Goal: Check status

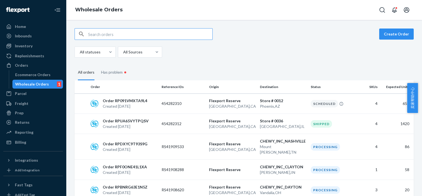
paste input "454282310"
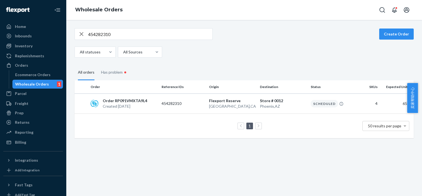
drag, startPoint x: 317, startPoint y: 119, endPoint x: 294, endPoint y: 124, distance: 23.6
click at [293, 127] on div "1 50 results per page" at bounding box center [244, 126] width 331 height 18
drag, startPoint x: 322, startPoint y: 104, endPoint x: 323, endPoint y: 125, distance: 21.0
click at [323, 125] on div "1 50 results per page" at bounding box center [244, 126] width 331 height 18
drag, startPoint x: 153, startPoint y: 36, endPoint x: 75, endPoint y: 35, distance: 77.2
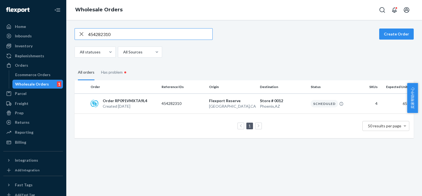
click at [75, 35] on div "454282310" at bounding box center [144, 33] width 138 height 11
paste input "1"
drag, startPoint x: 151, startPoint y: 33, endPoint x: 67, endPoint y: 35, distance: 84.6
click at [67, 35] on div "454282311 Create Order All statuses All Sources All orders Has problem • Order …" at bounding box center [244, 108] width 356 height 176
paste input "0"
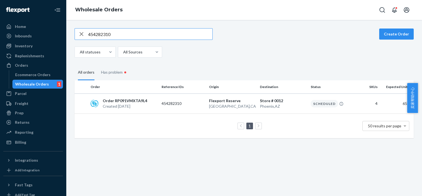
paste input "08"
drag, startPoint x: 126, startPoint y: 33, endPoint x: 71, endPoint y: 38, distance: 54.9
click at [71, 38] on div "454282310 Create Order All statuses All Sources All orders Has problem • Order …" at bounding box center [244, 83] width 348 height 110
click at [164, 166] on div "454282308 Create Order All statuses All Sources All orders Has problem • Order …" at bounding box center [244, 108] width 356 height 176
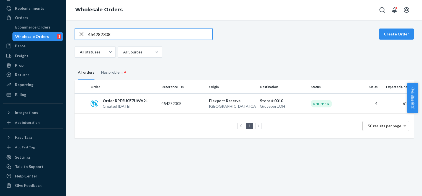
drag, startPoint x: 130, startPoint y: 32, endPoint x: 66, endPoint y: 38, distance: 65.3
click at [66, 38] on div "Home Inbounds Shipping Plans Problems Inventory Products Replenishments Orders …" at bounding box center [211, 98] width 422 height 196
paste input "11"
click at [203, 55] on div "All statuses All Sources" at bounding box center [242, 51] width 335 height 11
drag, startPoint x: 118, startPoint y: 33, endPoint x: 79, endPoint y: 32, distance: 39.0
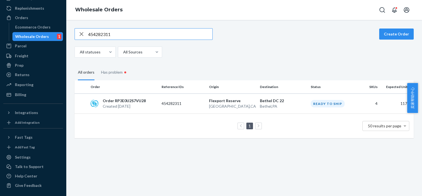
click at [79, 32] on div "454282311" at bounding box center [144, 33] width 138 height 11
paste input "4"
paste input "1"
drag, startPoint x: 133, startPoint y: 35, endPoint x: 61, endPoint y: 35, distance: 71.9
click at [61, 35] on div "Home Inbounds Shipping Plans Problems Inventory Products Replenishments Orders …" at bounding box center [211, 98] width 422 height 196
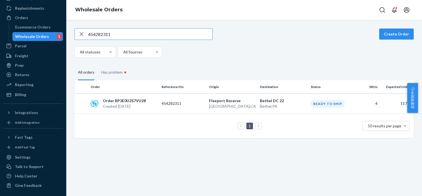
drag, startPoint x: 124, startPoint y: 33, endPoint x: 80, endPoint y: 35, distance: 43.5
click at [80, 35] on div "454282311" at bounding box center [144, 33] width 138 height 11
paste input "4"
type input "454282314"
click at [148, 127] on div "1 50 results per page" at bounding box center [244, 126] width 331 height 18
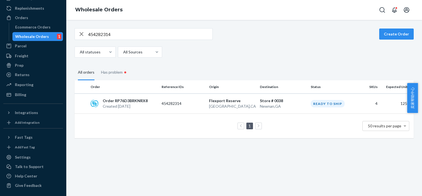
click at [172, 139] on div "454282314 Create Order All statuses All Sources All orders Has problem • Order …" at bounding box center [244, 108] width 356 height 176
click at [174, 139] on div "454282314 Create Order All statuses All Sources All orders Has problem • Order …" at bounding box center [244, 108] width 356 height 176
click at [135, 147] on div "454282314 Create Order All statuses All Sources All orders Has problem • Order …" at bounding box center [244, 108] width 356 height 176
click at [221, 43] on div "454282314 Create Order All statuses All Sources" at bounding box center [244, 42] width 339 height 29
click at [115, 156] on div "454282314 Create Order All statuses All Sources All orders Has problem • Order …" at bounding box center [244, 108] width 356 height 176
